Goal: Navigation & Orientation: Find specific page/section

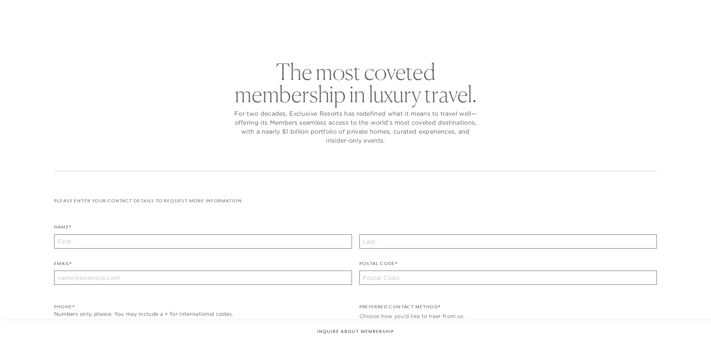
checkbox input "false"
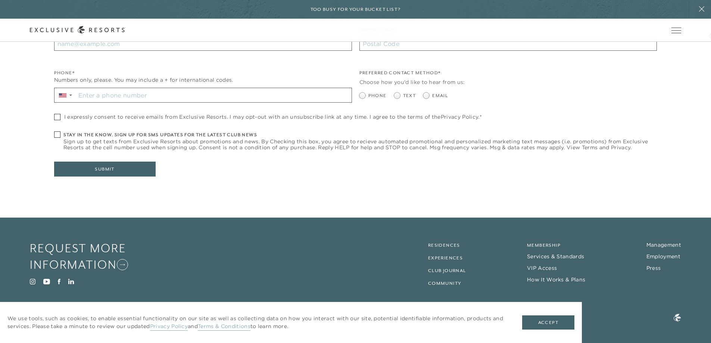
scroll to position [255, 0]
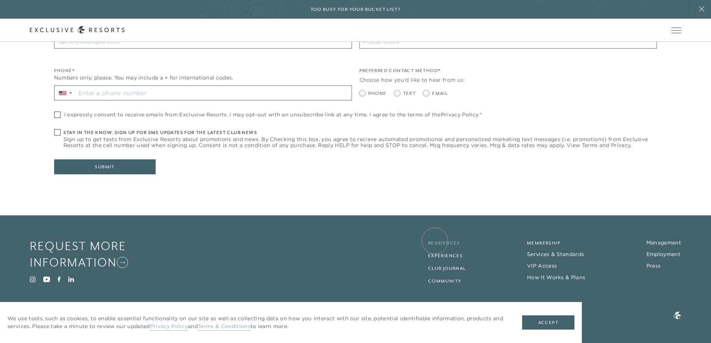
click at [435, 241] on link "Residences" at bounding box center [444, 242] width 32 height 5
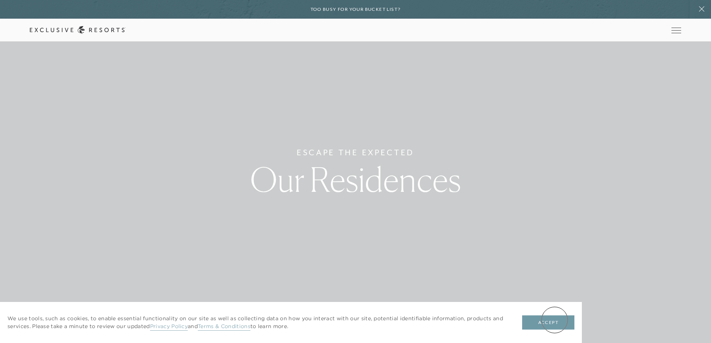
click at [555, 320] on button "Accept" at bounding box center [548, 323] width 52 height 14
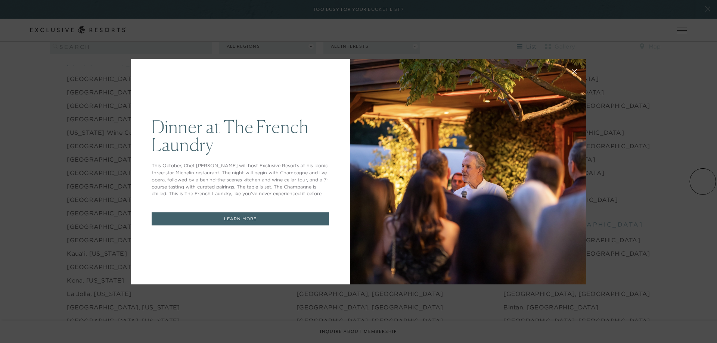
click at [690, 142] on div "Dinner at The [GEOGRAPHIC_DATA] This October, Chef [PERSON_NAME] will host Excl…" at bounding box center [358, 171] width 717 height 343
click at [569, 75] on button at bounding box center [574, 71] width 18 height 18
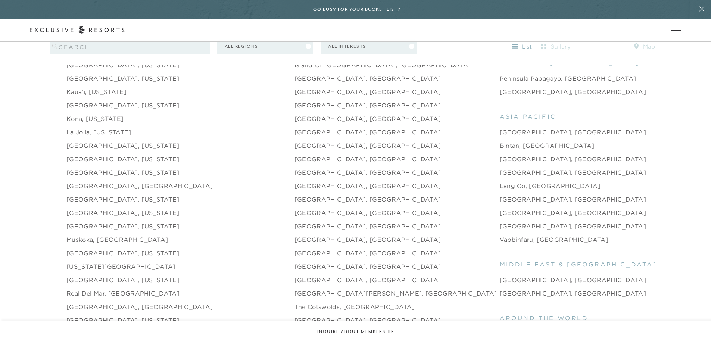
scroll to position [1010, 0]
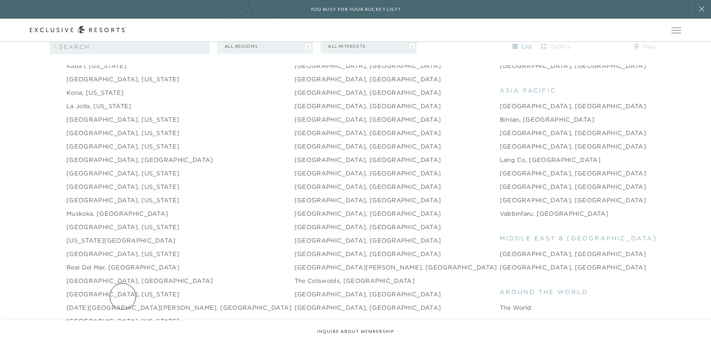
click at [123, 303] on link "[DATE][GEOGRAPHIC_DATA][PERSON_NAME], [GEOGRAPHIC_DATA]" at bounding box center [179, 307] width 226 height 9
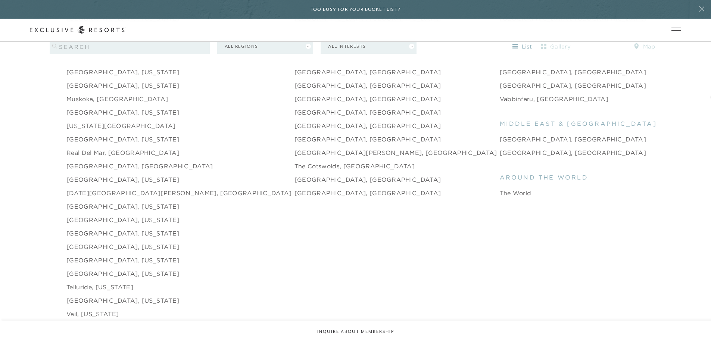
scroll to position [1177, 0]
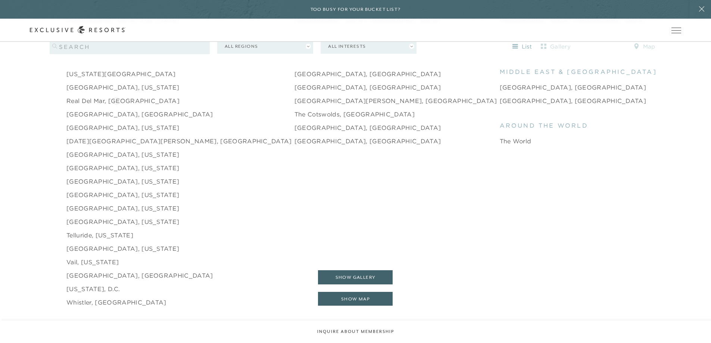
click at [117, 108] on li "[GEOGRAPHIC_DATA], [GEOGRAPHIC_DATA]" at bounding box center [180, 114] width 228 height 13
click at [110, 110] on link "[GEOGRAPHIC_DATA], [GEOGRAPHIC_DATA]" at bounding box center [139, 114] width 147 height 9
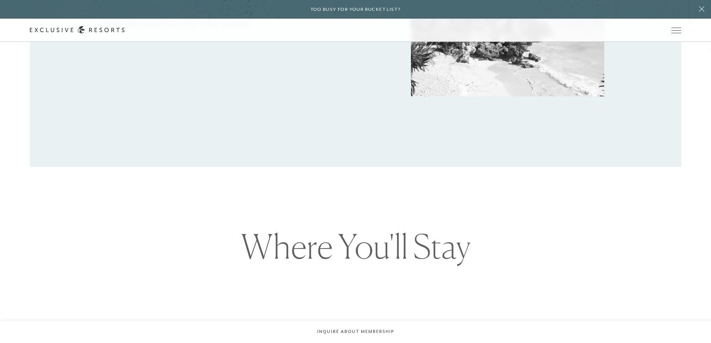
scroll to position [766, 0]
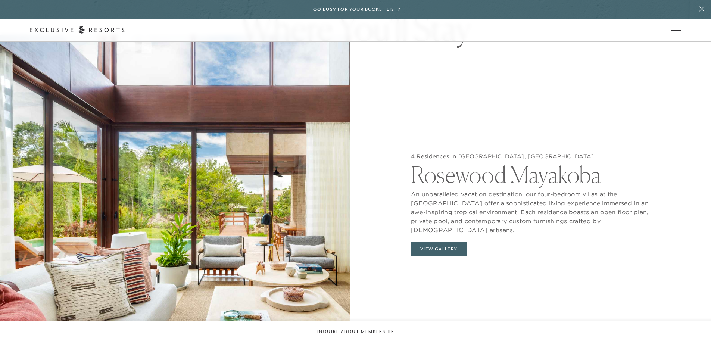
scroll to position [1177, 0]
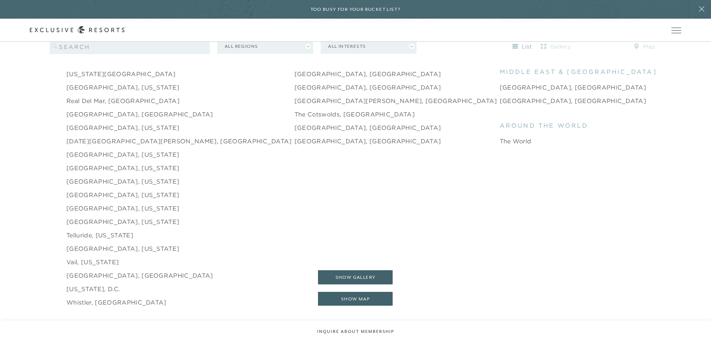
click at [117, 96] on link "Real del Mar, [GEOGRAPHIC_DATA]" at bounding box center [122, 100] width 113 height 9
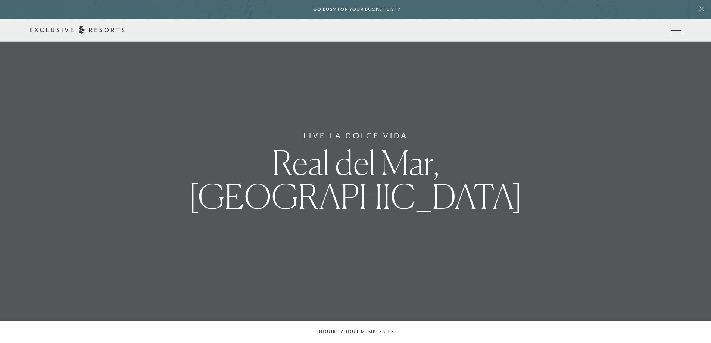
click at [117, 93] on div "Live La Dolce Vida Real del Mar, [GEOGRAPHIC_DATA]" at bounding box center [355, 171] width 711 height 343
